Goal: Task Accomplishment & Management: Manage account settings

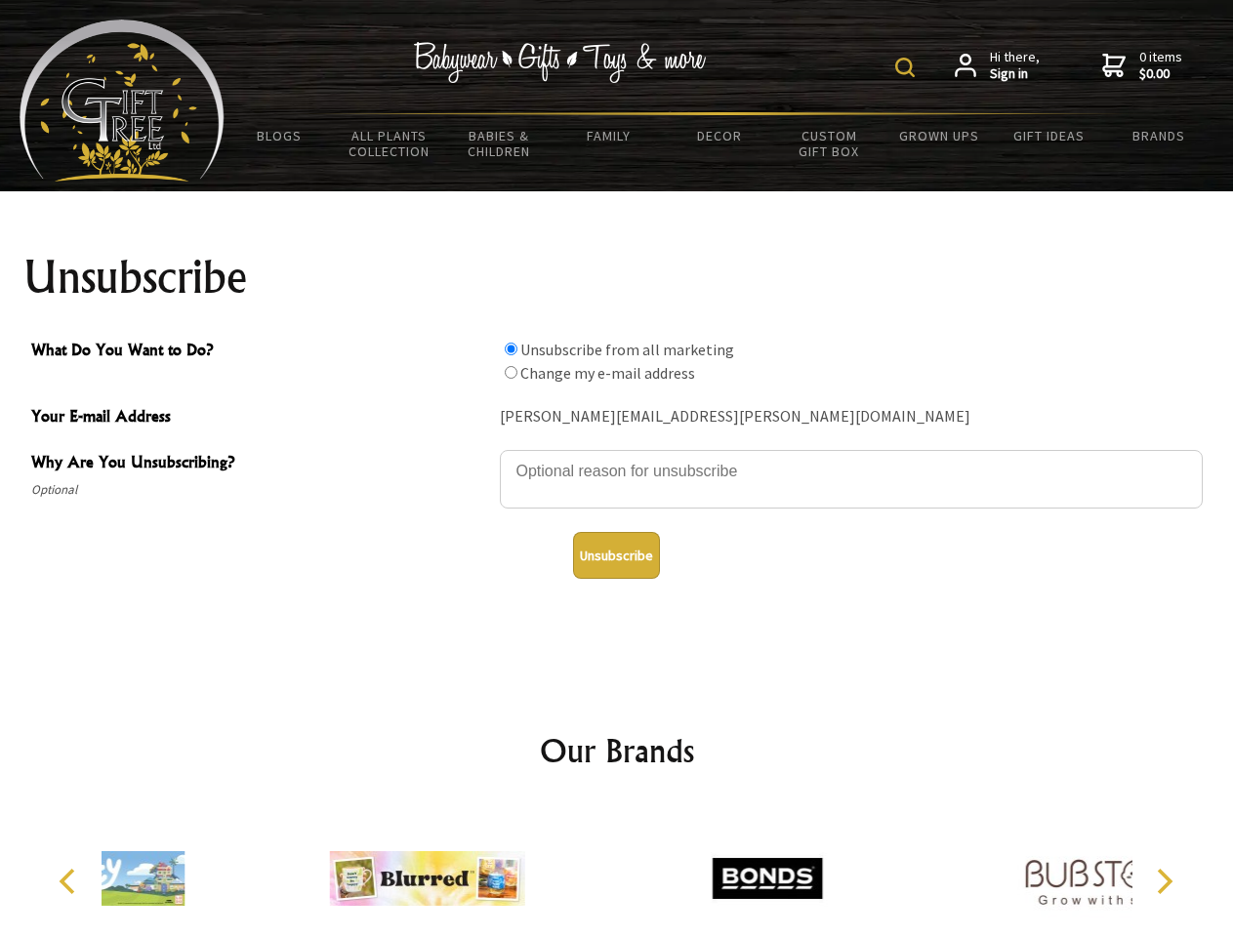
click at [908, 67] on img at bounding box center [905, 68] width 20 height 20
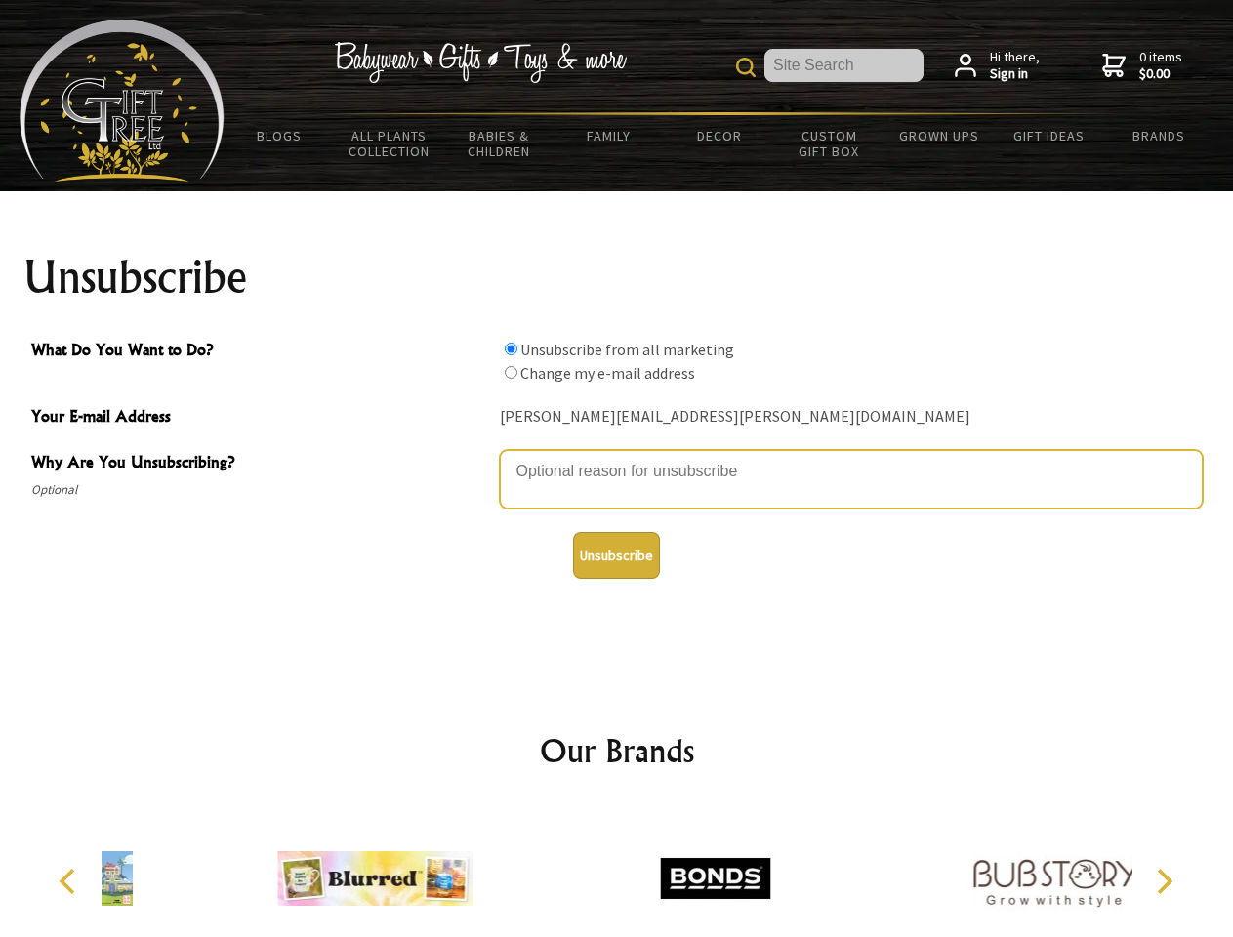
click at [617, 457] on textarea "Why Are You Unsubscribing?" at bounding box center [851, 479] width 703 height 59
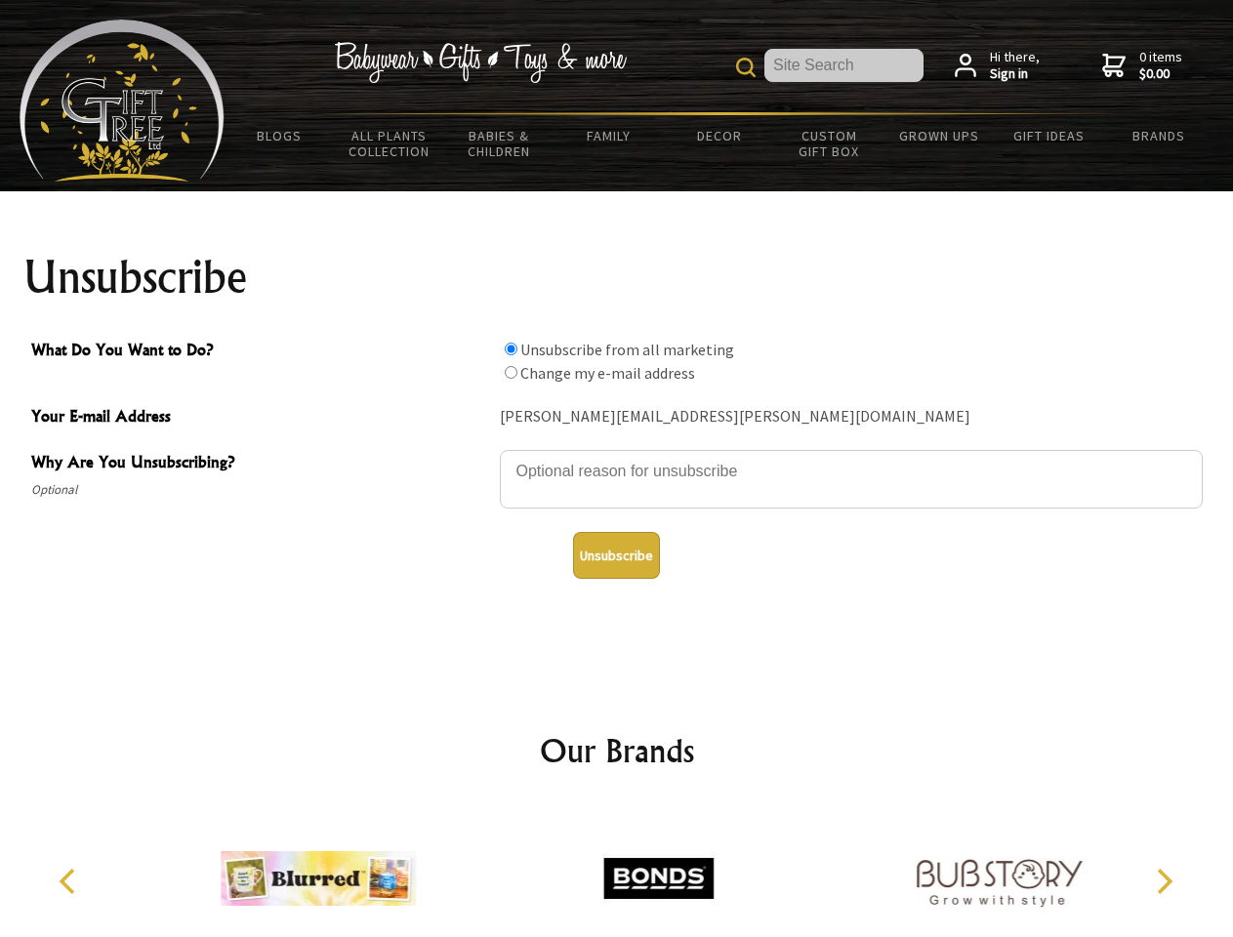
click at [511, 348] on input "What Do You Want to Do?" at bounding box center [511, 349] width 13 height 13
click at [511, 372] on input "What Do You Want to Do?" at bounding box center [511, 372] width 13 height 13
radio input "true"
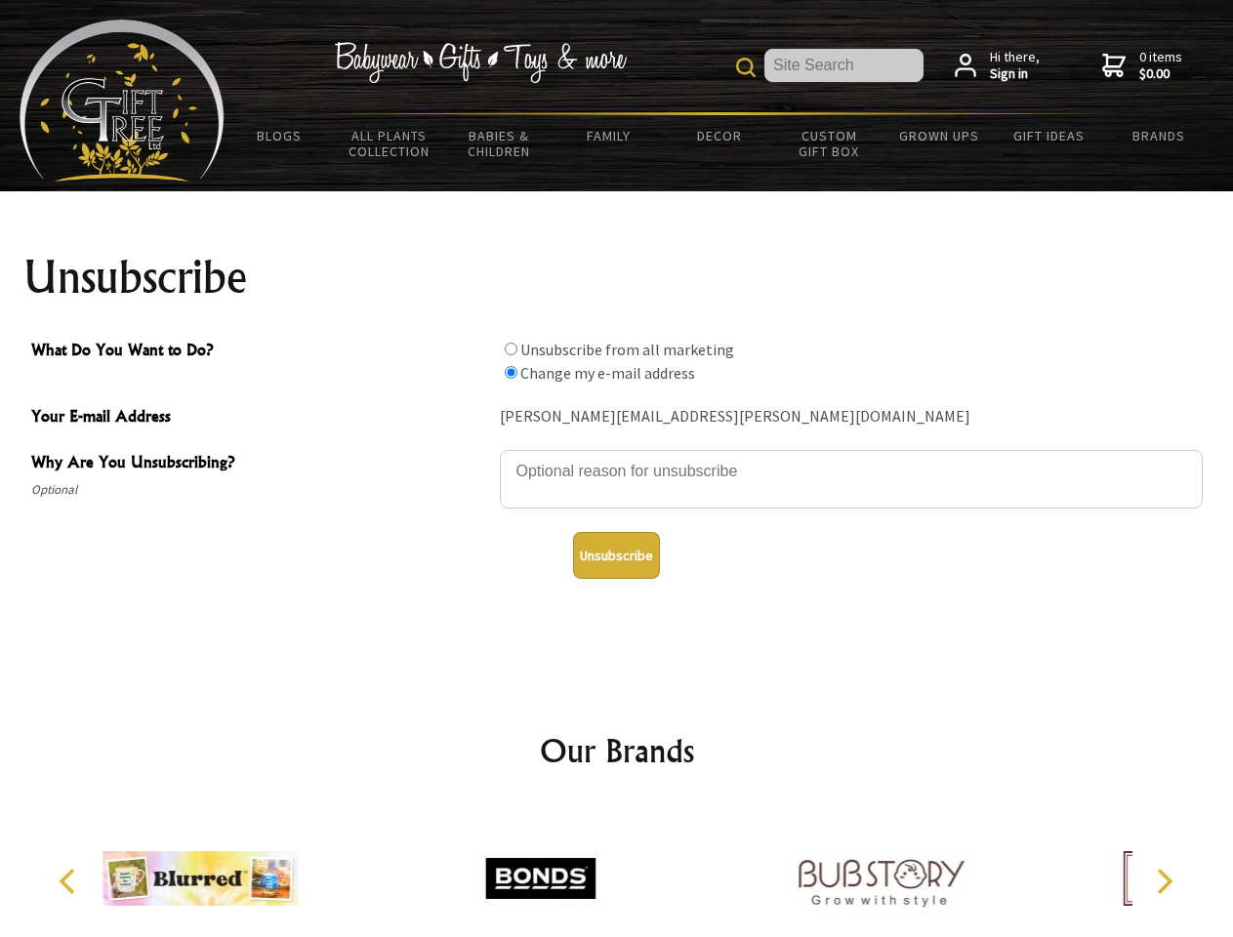
click at [616, 555] on button "Unsubscribe" at bounding box center [616, 555] width 87 height 47
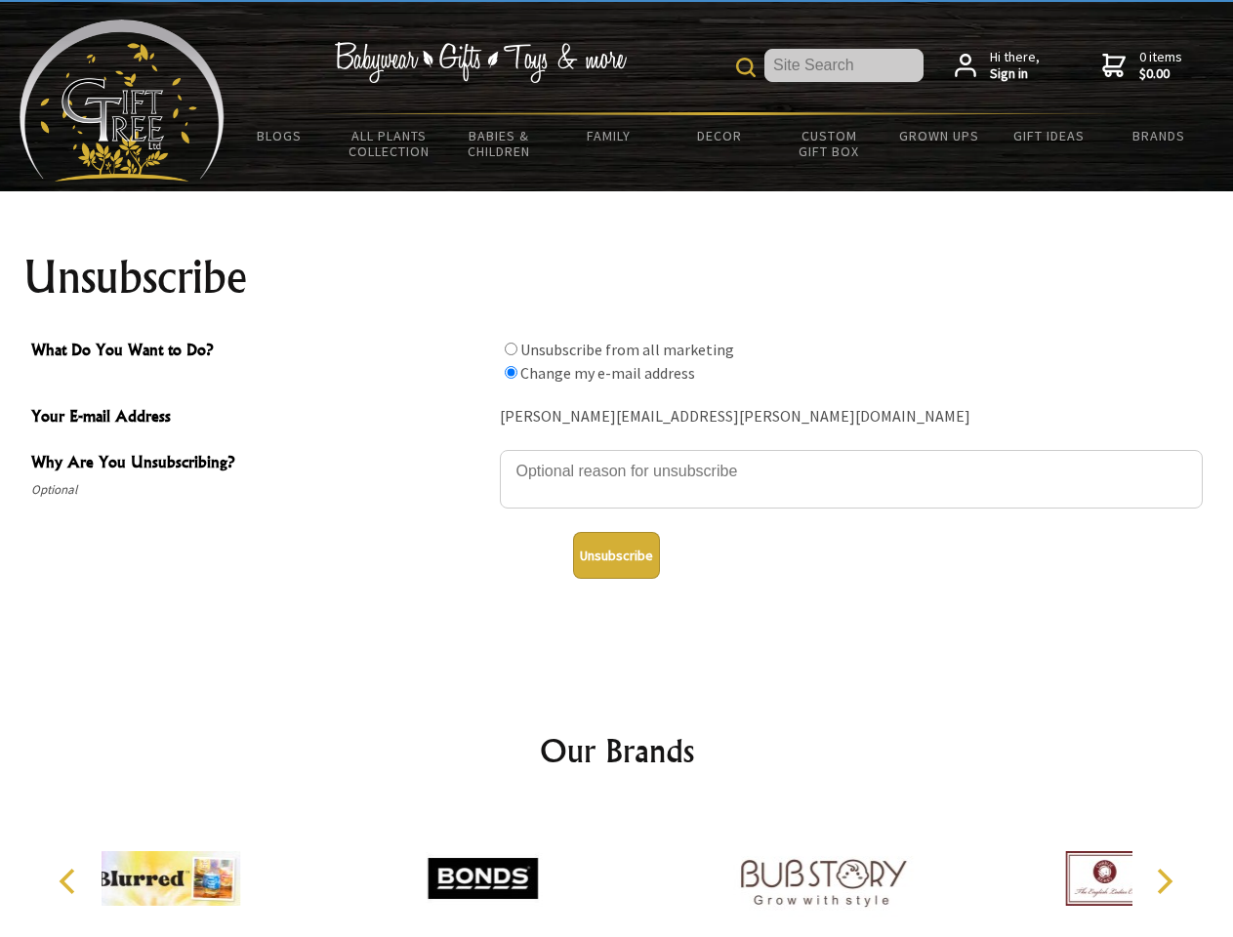
click at [653, 871] on div at bounding box center [823, 881] width 340 height 152
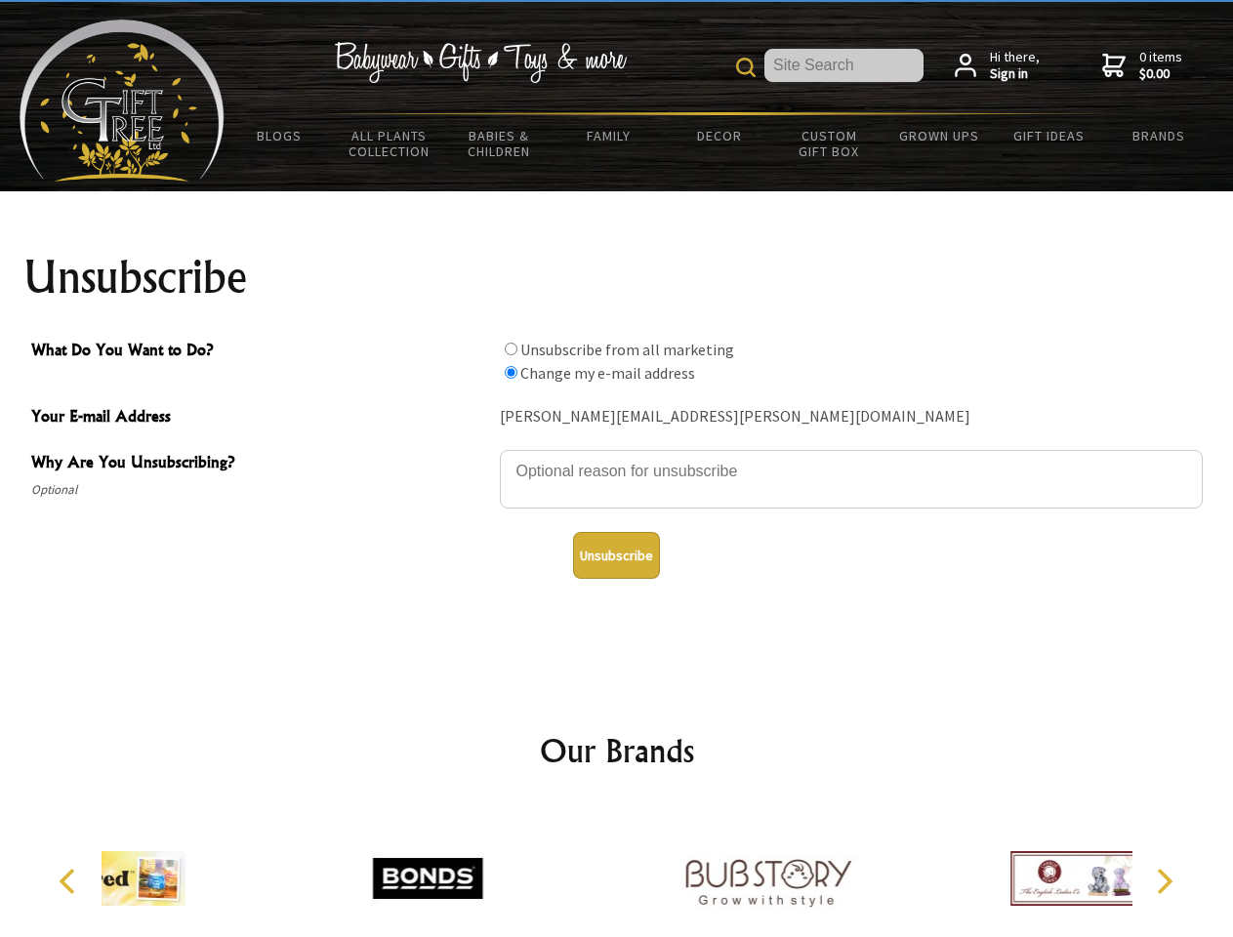
click at [70, 881] on icon "Previous" at bounding box center [69, 881] width 25 height 25
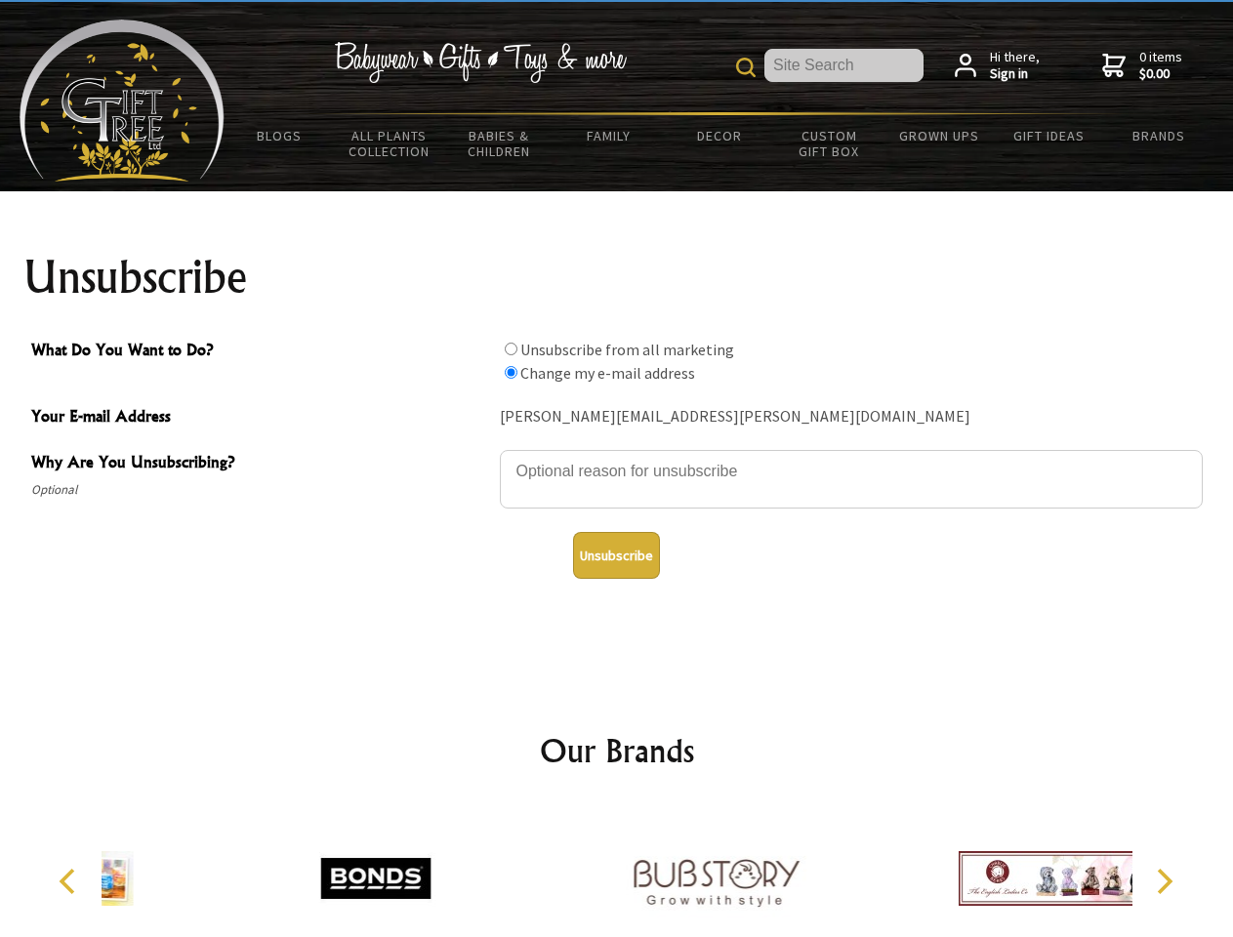
click at [1164, 881] on icon "Next" at bounding box center [1162, 881] width 25 height 25
